Goal: Transaction & Acquisition: Purchase product/service

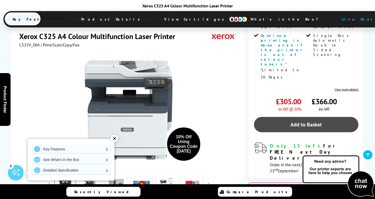
scroll to position [181, 0]
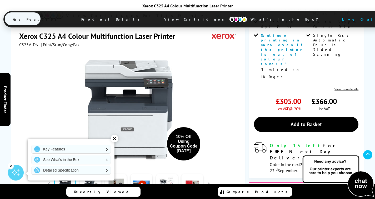
click at [130, 171] on div at bounding box center [142, 184] width 26 height 26
click at [123, 173] on link at bounding box center [116, 184] width 22 height 22
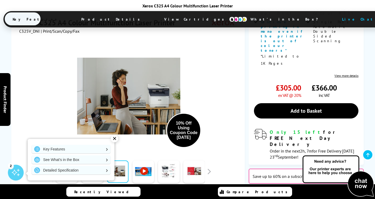
scroll to position [196, 0]
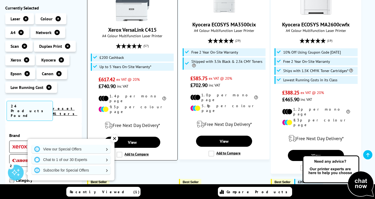
scroll to position [416, 0]
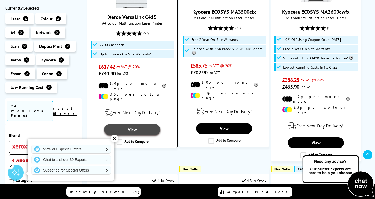
click at [137, 124] on link "View" at bounding box center [132, 129] width 56 height 11
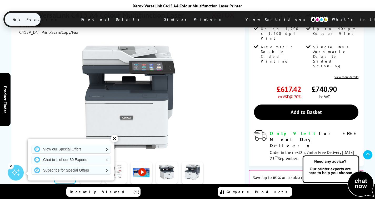
scroll to position [148, 0]
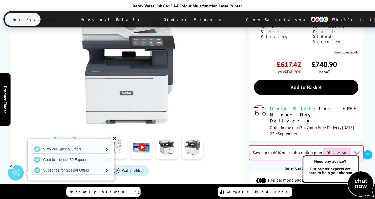
click at [113, 139] on div "✕" at bounding box center [114, 138] width 7 height 7
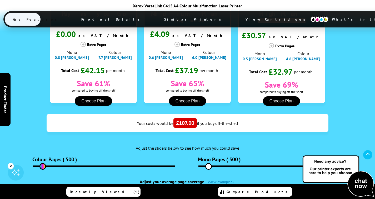
scroll to position [645, 0]
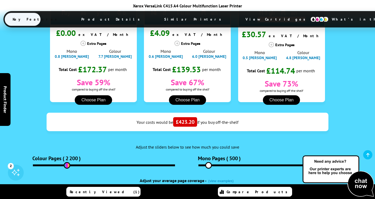
drag, startPoint x: 44, startPoint y: 122, endPoint x: 67, endPoint y: 123, distance: 23.2
type input "2280"
click at [67, 164] on input "range" at bounding box center [104, 165] width 142 height 2
drag, startPoint x: 208, startPoint y: 125, endPoint x: 254, endPoint y: 141, distance: 48.4
type input "3840"
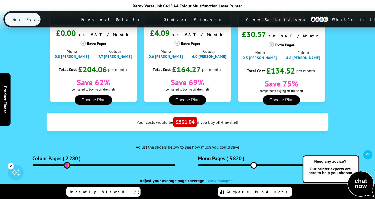
click at [254, 164] on input "range" at bounding box center [270, 165] width 142 height 2
drag, startPoint x: 91, startPoint y: 114, endPoint x: 108, endPoint y: 115, distance: 17.1
click at [108, 164] on input "range" at bounding box center [104, 165] width 142 height 2
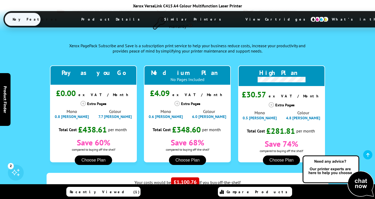
scroll to position [595, 0]
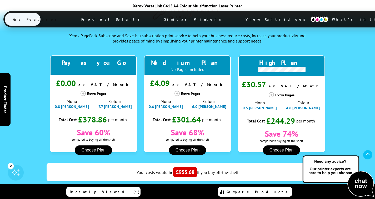
drag, startPoint x: 107, startPoint y: 171, endPoint x: 98, endPoint y: 172, distance: 9.0
type input "4560"
drag, startPoint x: 231, startPoint y: 172, endPoint x: 262, endPoint y: 175, distance: 31.5
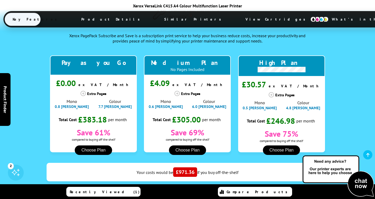
type input "4420"
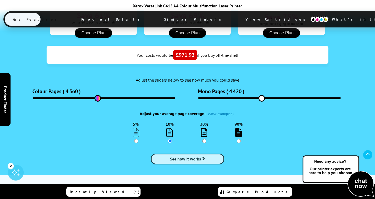
scroll to position [712, 0]
click at [206, 139] on input "30%" at bounding box center [205, 141] width 4 height 4
radio input "true"
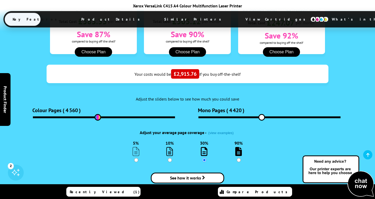
scroll to position [665, 0]
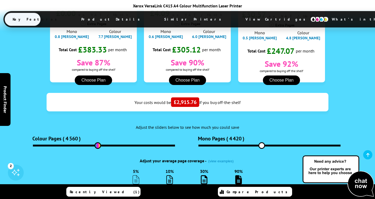
click at [222, 159] on button "(view examples)" at bounding box center [221, 161] width 28 height 4
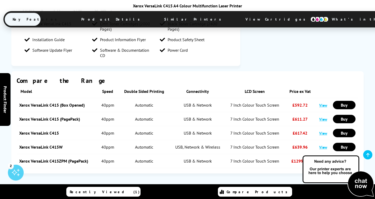
scroll to position [1077, 0]
click at [324, 116] on link "View" at bounding box center [324, 118] width 8 height 5
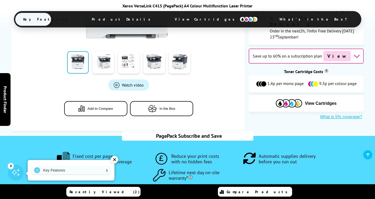
scroll to position [167, 0]
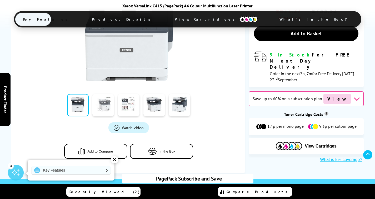
click at [106, 110] on link at bounding box center [103, 105] width 22 height 22
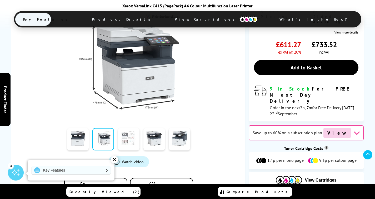
scroll to position [133, 0]
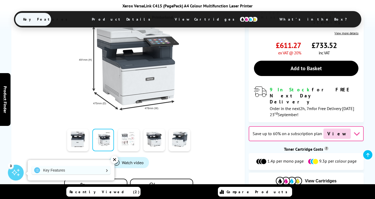
click at [133, 144] on link at bounding box center [129, 140] width 22 height 22
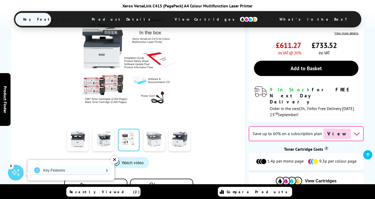
click at [162, 142] on link at bounding box center [155, 140] width 22 height 22
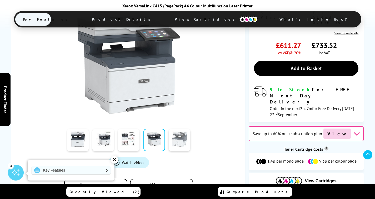
click at [179, 140] on link at bounding box center [180, 140] width 22 height 22
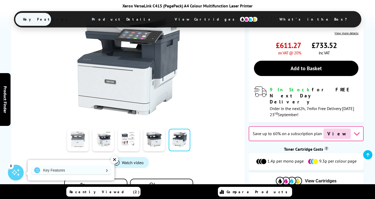
click at [81, 142] on link at bounding box center [78, 140] width 22 height 22
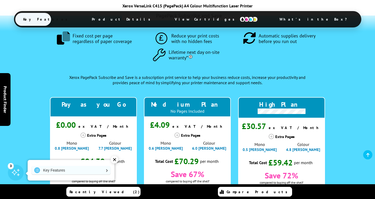
scroll to position [375, 0]
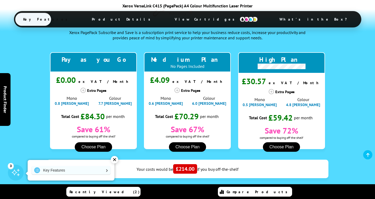
click at [177, 93] on div "Extra Pages Mono 0.6 pence Colour 6.0 pence" at bounding box center [187, 95] width 87 height 21
click at [177, 90] on icon at bounding box center [177, 89] width 5 height 5
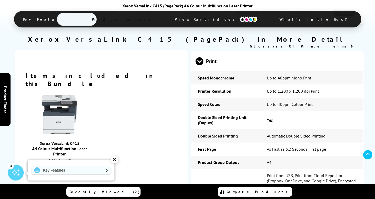
scroll to position [1003, 0]
click at [200, 65] on span at bounding box center [200, 65] width 8 height 0
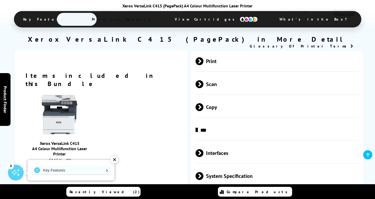
click at [204, 87] on span at bounding box center [204, 84] width 0 height 8
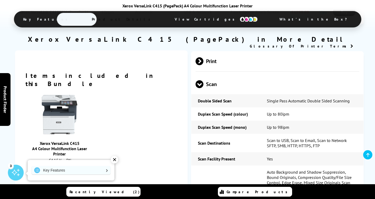
click at [199, 88] on span at bounding box center [200, 88] width 8 height 0
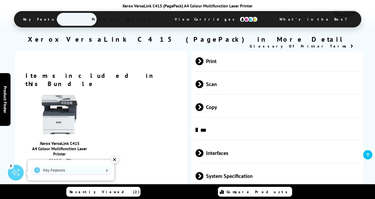
click at [201, 117] on span "Copy" at bounding box center [278, 107] width 164 height 20
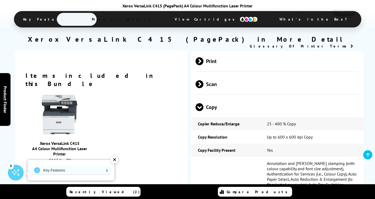
click at [201, 117] on span "Copy" at bounding box center [278, 107] width 164 height 20
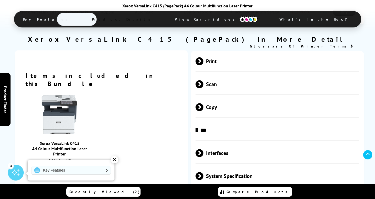
scroll to position [1013, 0]
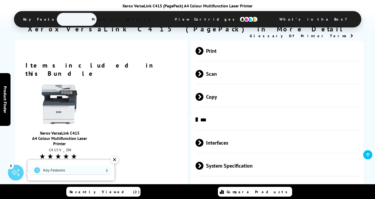
click at [200, 119] on span "***" at bounding box center [278, 120] width 164 height 20
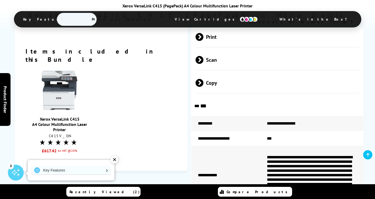
scroll to position [1044, 0]
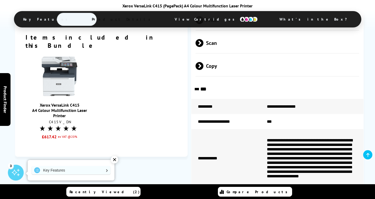
click at [203, 90] on span "***" at bounding box center [278, 89] width 164 height 20
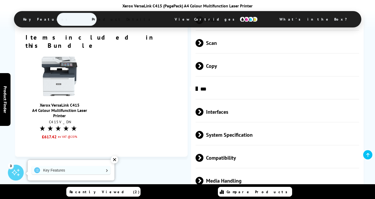
click at [204, 116] on span at bounding box center [204, 112] width 0 height 8
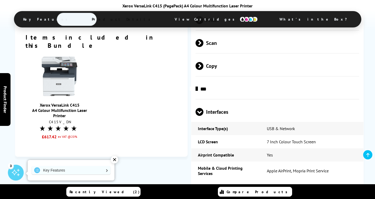
click at [203, 116] on span at bounding box center [200, 116] width 8 height 0
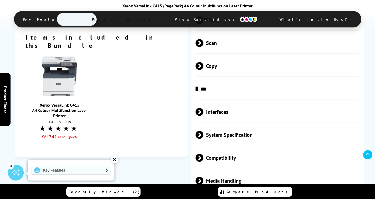
scroll to position [1098, 0]
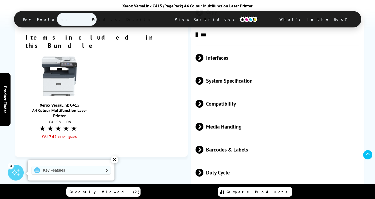
click at [205, 85] on span "System Specification" at bounding box center [278, 81] width 164 height 20
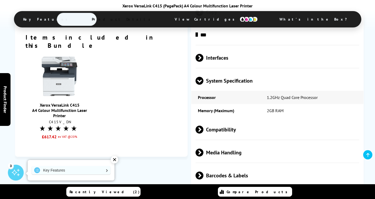
click at [205, 86] on span "System Specification" at bounding box center [278, 81] width 164 height 20
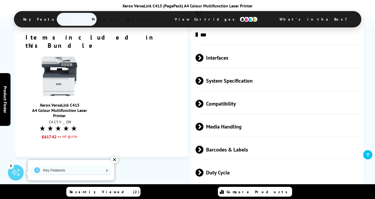
click at [209, 114] on div "Compatibility" at bounding box center [278, 104] width 164 height 20
click at [211, 112] on span "Compatibility" at bounding box center [278, 104] width 164 height 20
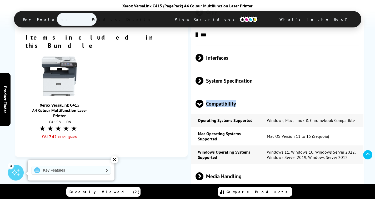
click at [211, 112] on span "Compatibility" at bounding box center [278, 104] width 164 height 20
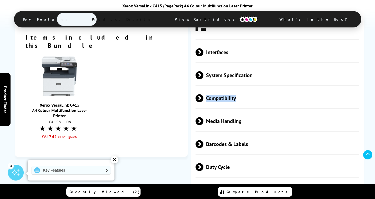
scroll to position [1110, 0]
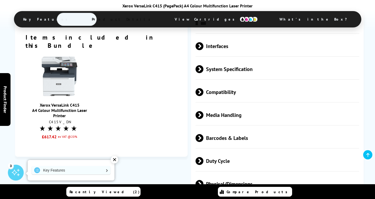
click at [211, 116] on span "Media Handling" at bounding box center [278, 115] width 164 height 20
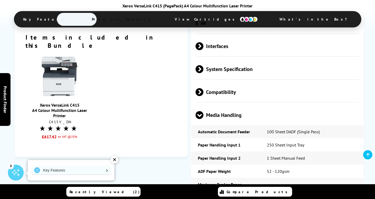
click at [211, 124] on span "Media Handling" at bounding box center [278, 115] width 164 height 20
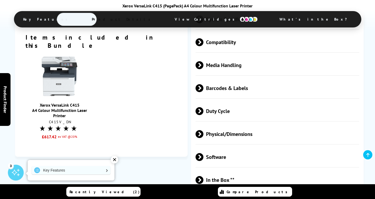
scroll to position [1164, 0]
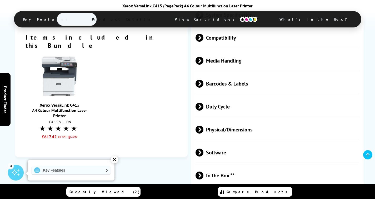
click at [210, 85] on span "Barcodes & Labels" at bounding box center [278, 84] width 164 height 20
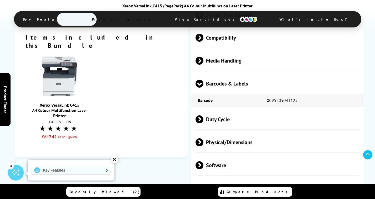
click at [213, 94] on span "Barcodes & Labels" at bounding box center [278, 84] width 164 height 20
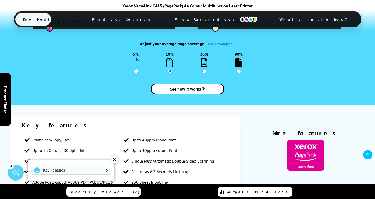
scroll to position [516, 0]
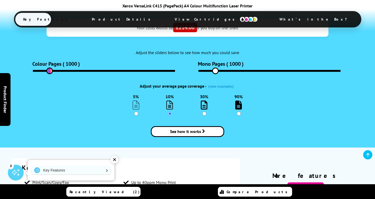
click at [206, 113] on input "30%" at bounding box center [205, 113] width 4 height 4
radio input "true"
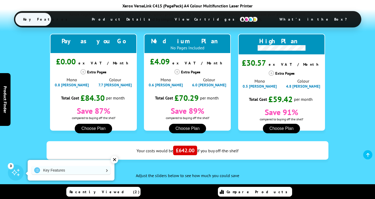
scroll to position [482, 0]
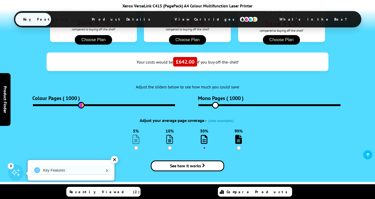
click at [81, 104] on input "range" at bounding box center [104, 105] width 142 height 2
drag, startPoint x: 81, startPoint y: 104, endPoint x: 92, endPoint y: 132, distance: 30.1
type input "4100"
click at [92, 106] on input "range" at bounding box center [104, 105] width 142 height 2
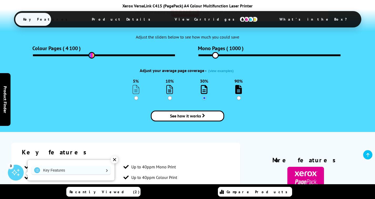
scroll to position [539, 0]
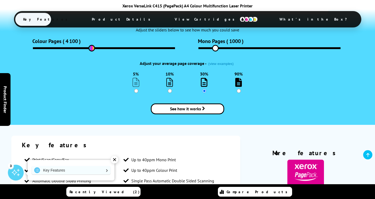
drag, startPoint x: 142, startPoint y: 63, endPoint x: 202, endPoint y: 64, distance: 60.3
click at [202, 64] on div "Adjust your average page coverage - (view examples)" at bounding box center [188, 63] width 282 height 5
click at [151, 62] on div "Adjust your average page coverage - (view examples)" at bounding box center [188, 63] width 282 height 5
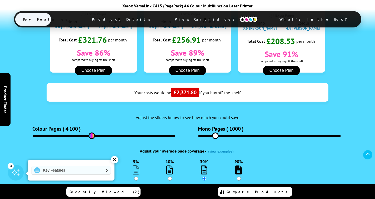
scroll to position [453, 0]
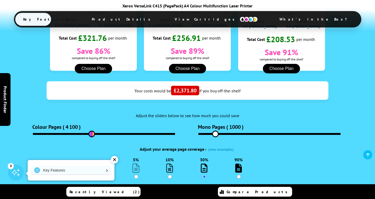
click at [194, 68] on button "Choose Plan" at bounding box center [187, 68] width 37 height 9
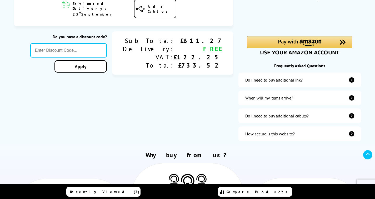
scroll to position [139, 0]
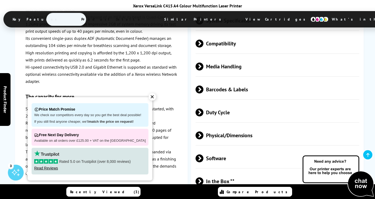
scroll to position [1787, 0]
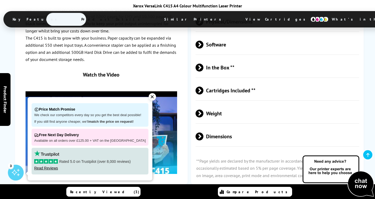
click at [149, 97] on div "✕" at bounding box center [152, 96] width 7 height 7
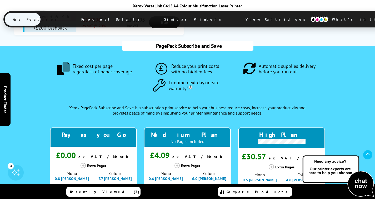
scroll to position [599, 0]
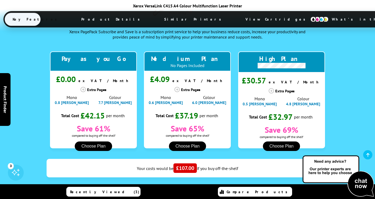
click at [181, 141] on button "Choose Plan" at bounding box center [187, 145] width 37 height 9
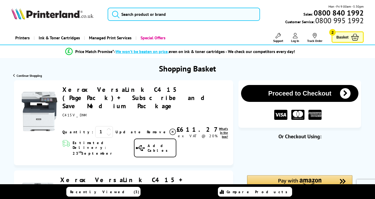
scroll to position [58, 0]
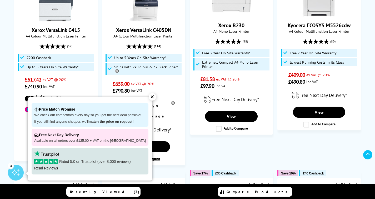
scroll to position [275, 0]
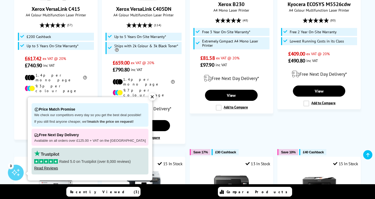
click at [149, 97] on div "✕" at bounding box center [152, 96] width 7 height 7
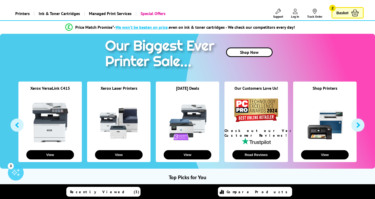
scroll to position [0, 0]
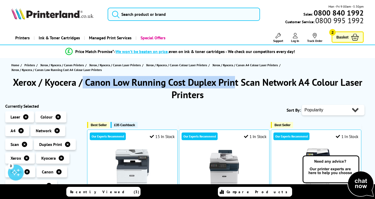
drag, startPoint x: 14, startPoint y: 82, endPoint x: 164, endPoint y: 84, distance: 149.9
click at [164, 84] on h1 "Xerox / Kyocera / Canon Low Running Cost Duplex Print Scan Network A4 Colour La…" at bounding box center [187, 88] width 365 height 25
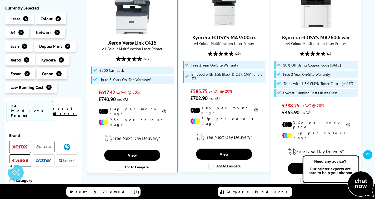
scroll to position [391, 0]
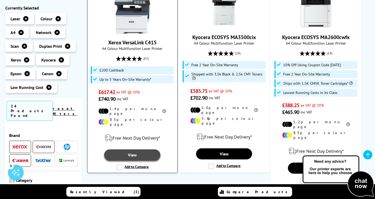
click at [132, 149] on link "View" at bounding box center [132, 154] width 56 height 11
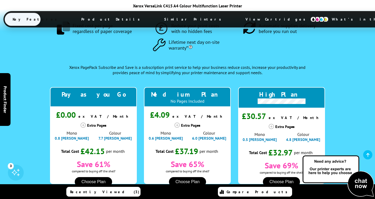
scroll to position [594, 0]
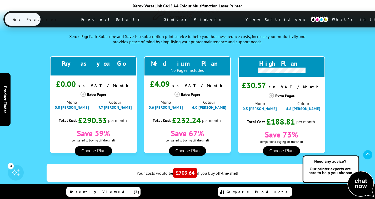
type input "3740"
drag, startPoint x: 46, startPoint y: 173, endPoint x: 85, endPoint y: 173, distance: 39.3
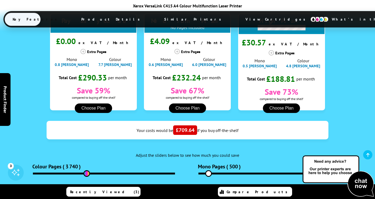
scroll to position [636, 0]
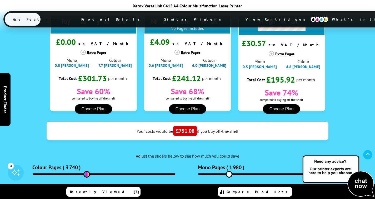
type input "1960"
drag, startPoint x: 210, startPoint y: 132, endPoint x: 228, endPoint y: 148, distance: 24.3
click at [228, 148] on div ".fa-secondary { opacity: .4 } Fixed cost per page regardless of paper coverage …" at bounding box center [187, 92] width 353 height 318
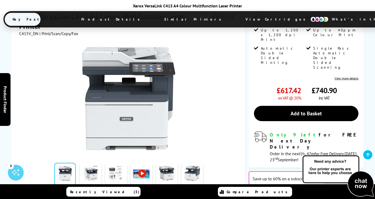
scroll to position [0, 0]
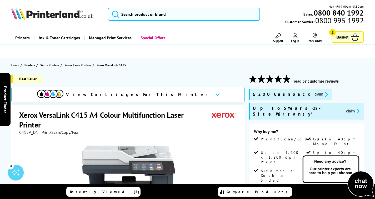
click at [55, 13] on img at bounding box center [52, 14] width 82 height 12
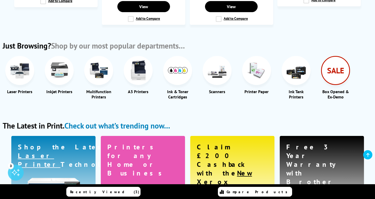
scroll to position [698, 0]
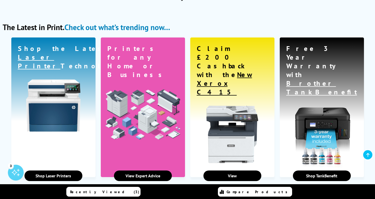
click at [43, 22] on div "The Latest in Print. Check out what’s trending now…" at bounding box center [87, 27] width 168 height 10
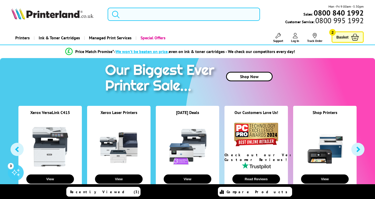
scroll to position [1, 0]
